Goal: Find specific page/section: Find specific page/section

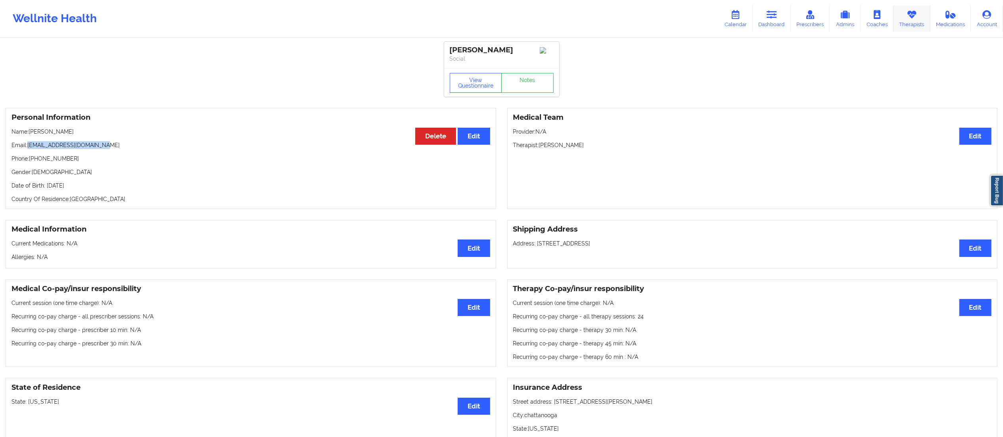
click at [906, 23] on link "Therapists" at bounding box center [911, 19] width 37 height 26
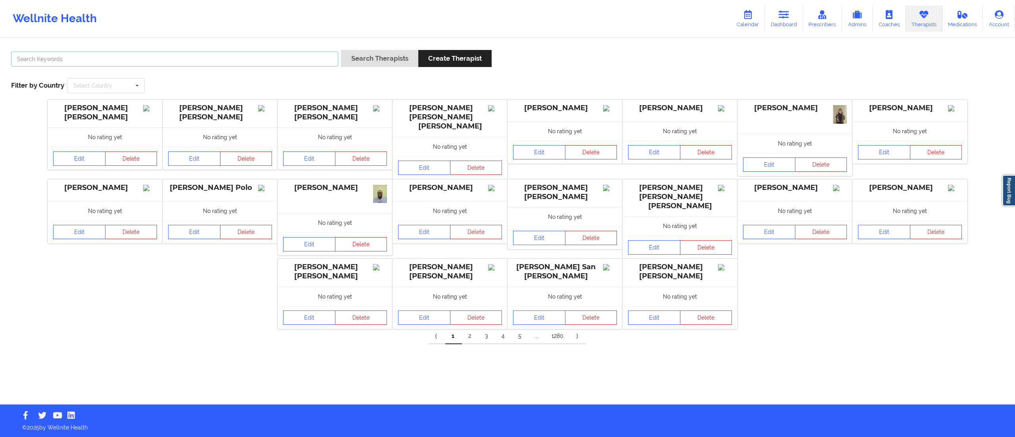
click at [199, 65] on input "text" at bounding box center [174, 59] width 327 height 15
type input "[PERSON_NAME]"
click at [341, 50] on button "Search Therapists" at bounding box center [379, 58] width 77 height 17
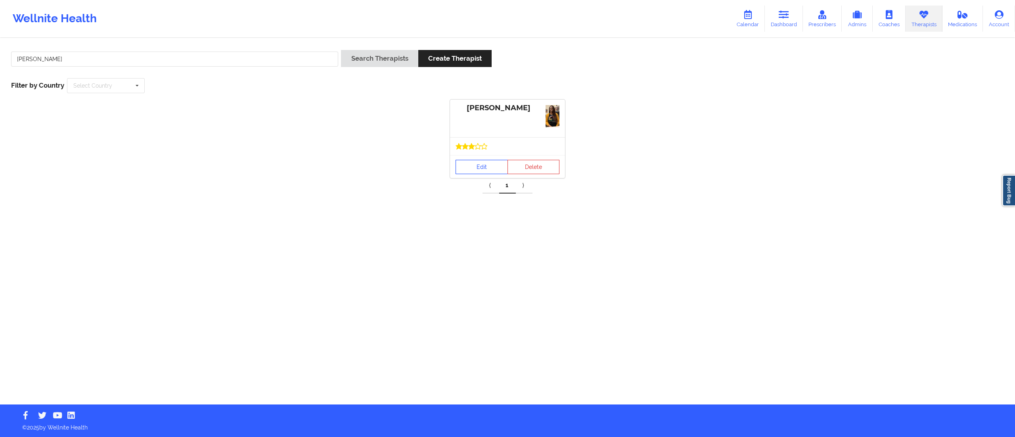
click at [485, 171] on link "Edit" at bounding box center [482, 167] width 52 height 14
